Goal: Task Accomplishment & Management: Use online tool/utility

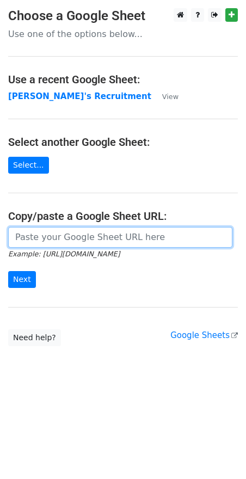
click at [78, 239] on input "url" at bounding box center [120, 237] width 224 height 21
paste input "[URL][DOMAIN_NAME]"
type input "[URL][DOMAIN_NAME]"
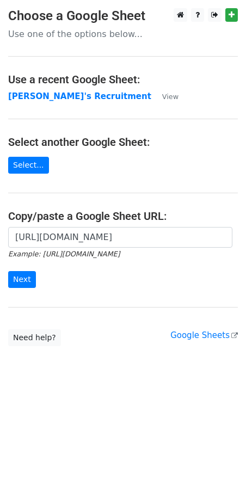
scroll to position [0, 0]
click at [24, 278] on input "Next" at bounding box center [22, 279] width 28 height 17
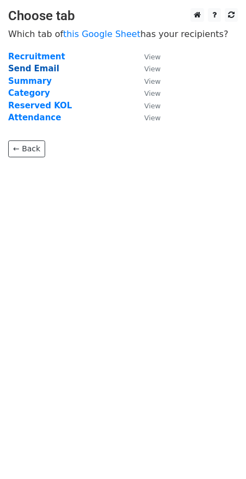
click at [26, 68] on strong "Send Email" at bounding box center [33, 69] width 51 height 10
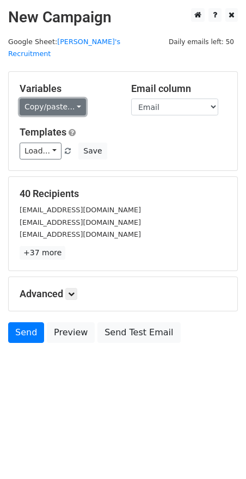
click at [72, 99] on link "Copy/paste..." at bounding box center [53, 107] width 66 height 17
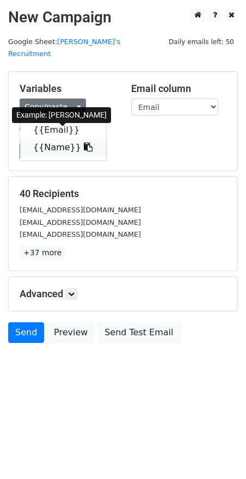
click at [84, 143] on icon at bounding box center [88, 147] width 9 height 9
